Goal: Transaction & Acquisition: Obtain resource

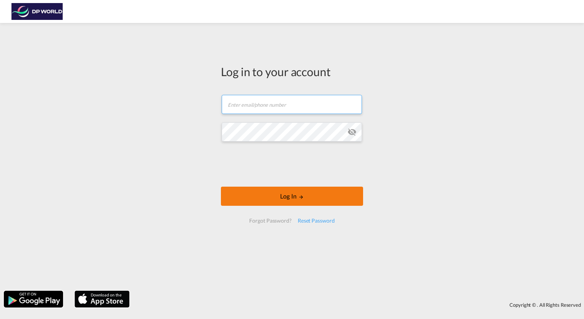
type input "[EMAIL_ADDRESS][PERSON_NAME][DOMAIN_NAME]"
click at [289, 193] on button "Log In" at bounding box center [292, 195] width 142 height 19
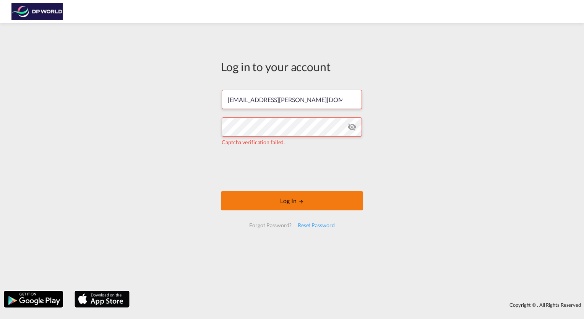
drag, startPoint x: 306, startPoint y: 202, endPoint x: 309, endPoint y: 199, distance: 4.6
click at [306, 202] on button "Log In" at bounding box center [292, 200] width 142 height 19
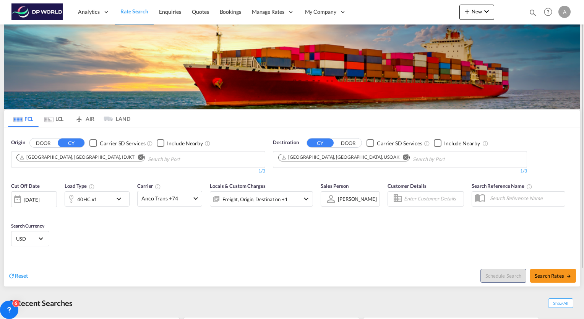
click at [138, 157] on md-icon "Remove" at bounding box center [141, 157] width 6 height 6
click at [403, 158] on md-icon "Remove" at bounding box center [406, 157] width 6 height 6
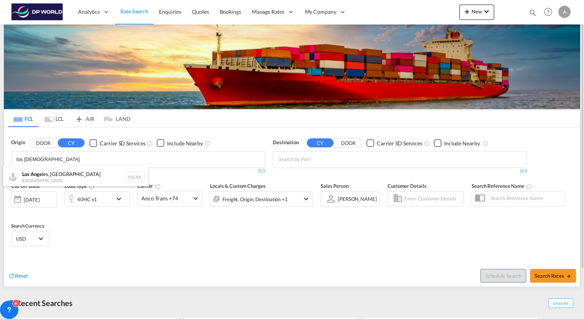
type input "los [DEMOGRAPHIC_DATA]"
click at [66, 178] on div "Los Ange les, CA United States USLAX" at bounding box center [75, 176] width 145 height 23
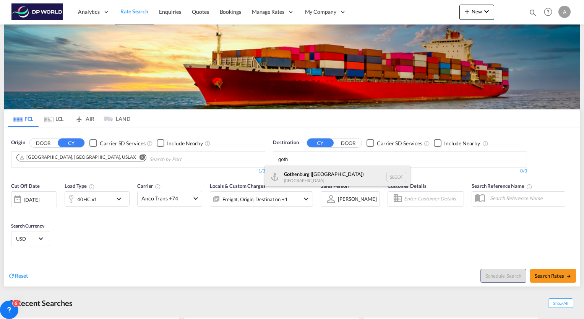
type input "goth"
click at [320, 175] on div "Goth enburg ([GEOGRAPHIC_DATA]) [GEOGRAPHIC_DATA] SEGOT" at bounding box center [337, 176] width 145 height 23
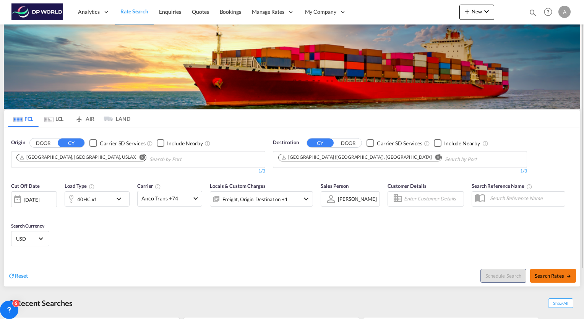
click at [559, 275] on span "Search Rates" at bounding box center [553, 275] width 37 height 6
type input "USLAX to SEGOT / [DATE]"
